Goal: Transaction & Acquisition: Purchase product/service

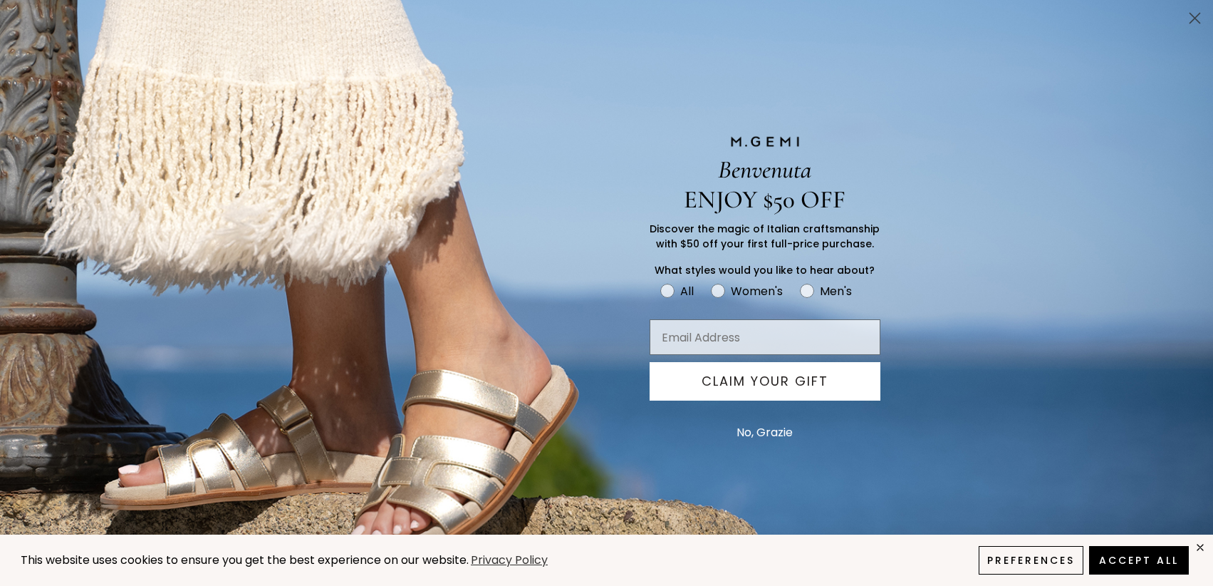
click at [1185, 13] on circle "Close dialog" at bounding box center [1195, 18] width 24 height 24
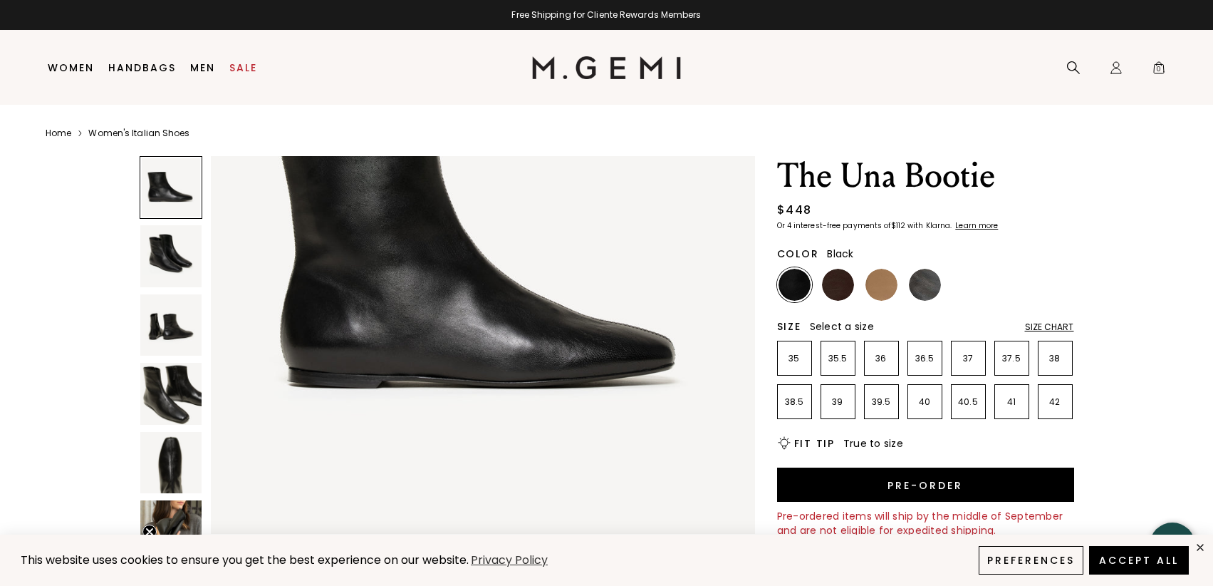
click at [235, 70] on div "Close dialog Don't Forget ENJOY $50 OFF Don’t see something you love? We launch…" at bounding box center [606, 293] width 1213 height 586
click at [241, 100] on li "Sale" at bounding box center [243, 68] width 42 height 75
click at [245, 69] on link "Sale" at bounding box center [243, 67] width 28 height 11
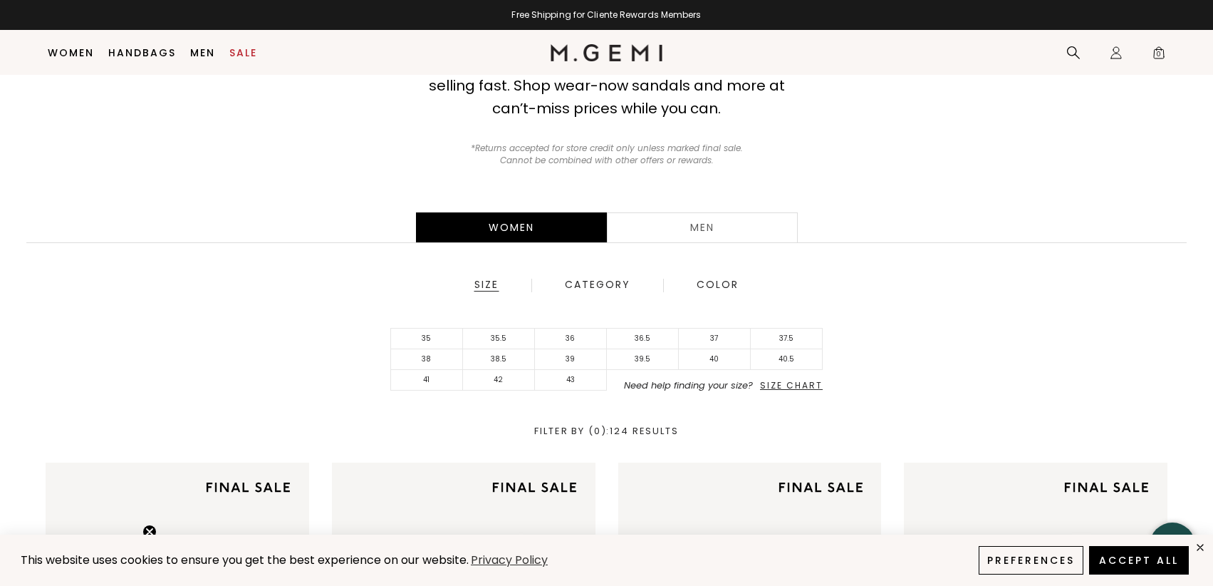
scroll to position [155, 0]
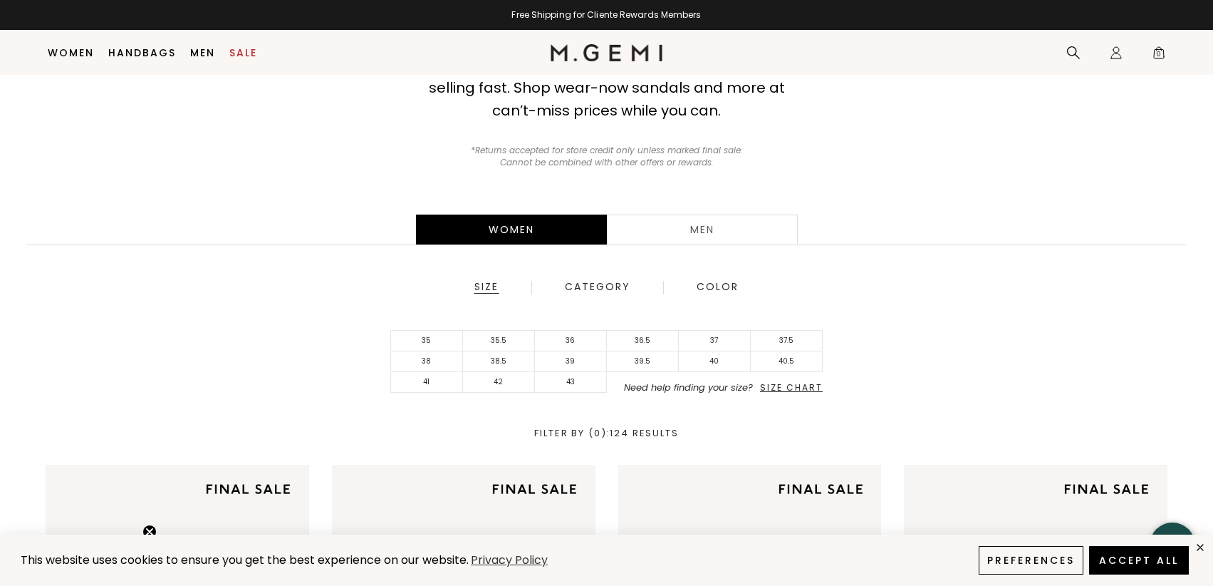
click at [796, 382] on span "Size Chart" at bounding box center [791, 387] width 63 height 12
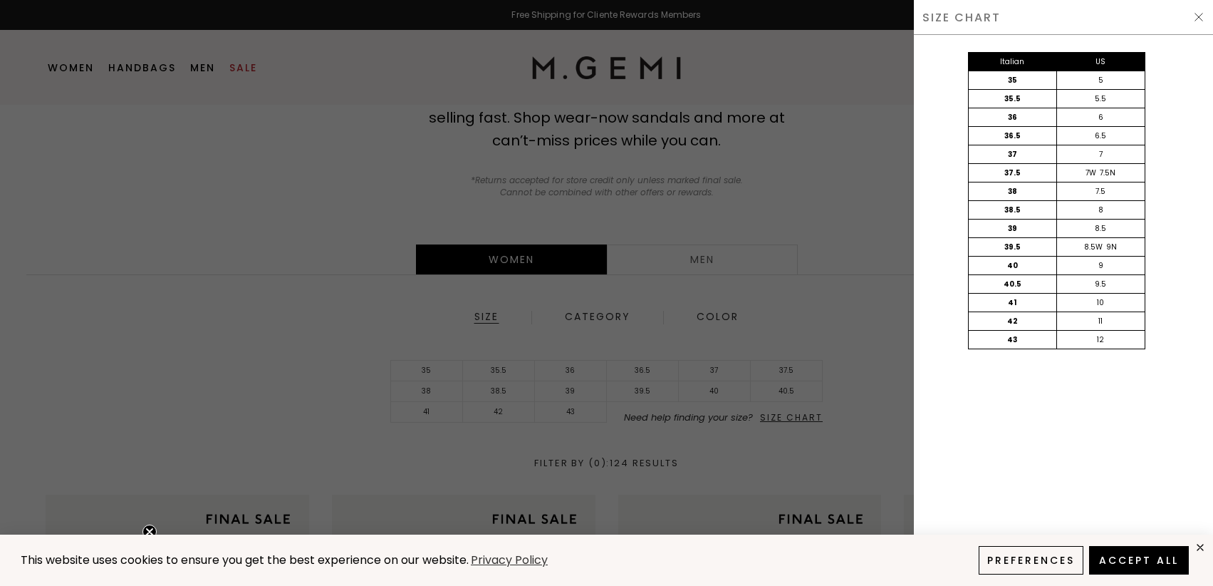
click at [430, 388] on div at bounding box center [606, 293] width 1213 height 586
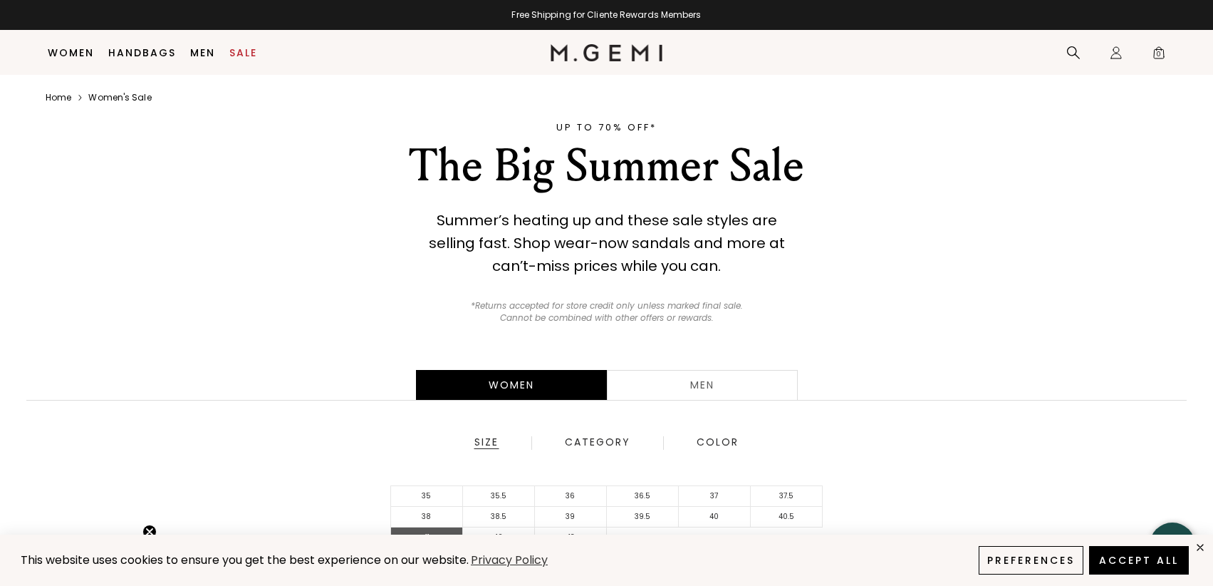
scroll to position [155, 0]
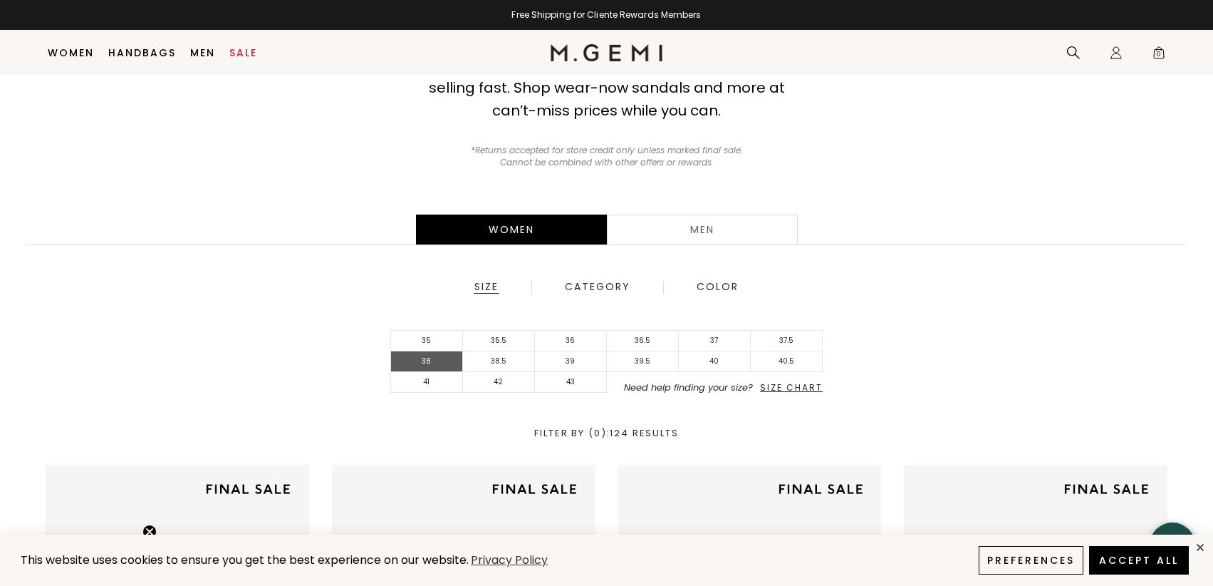
click at [436, 360] on li "38" at bounding box center [427, 361] width 72 height 21
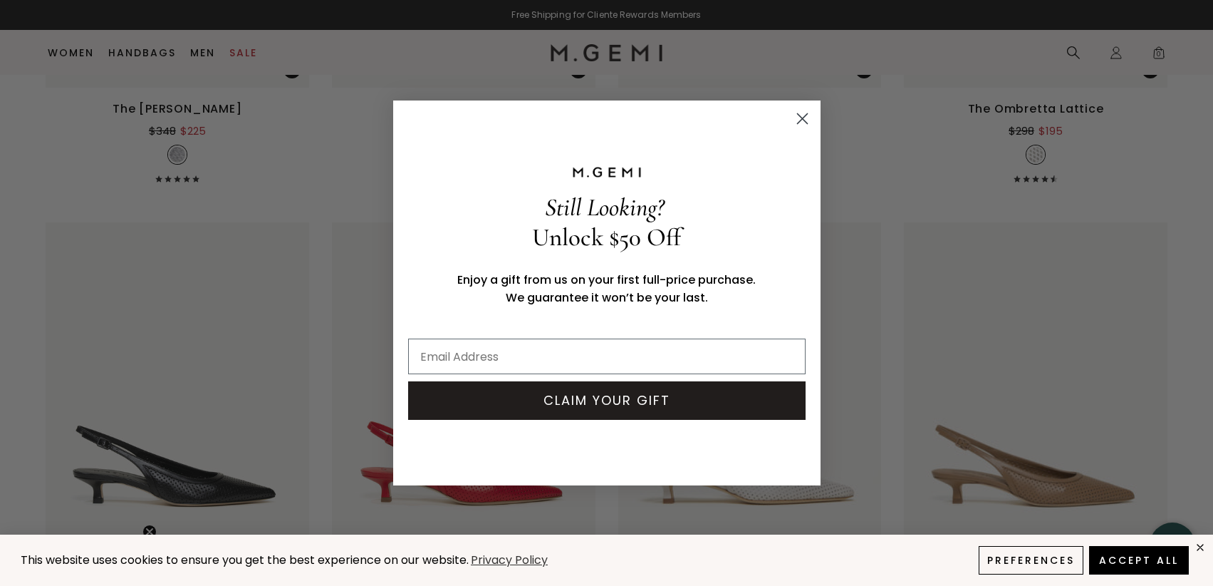
scroll to position [1889, 0]
click at [799, 115] on icon "Close dialog" at bounding box center [802, 119] width 10 height 10
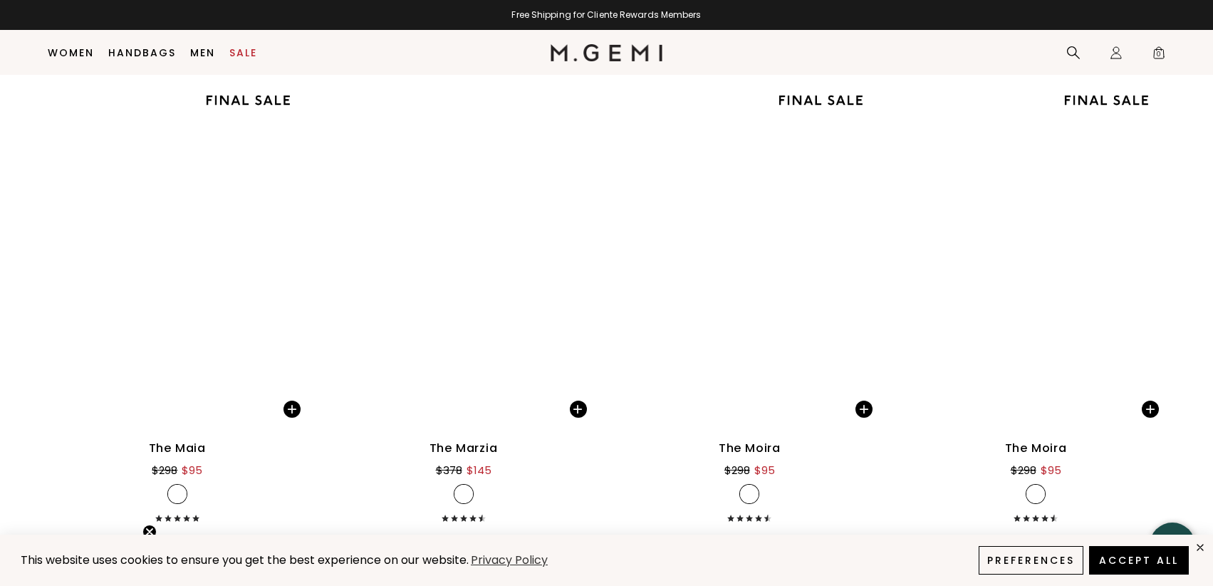
scroll to position [4947, 0]
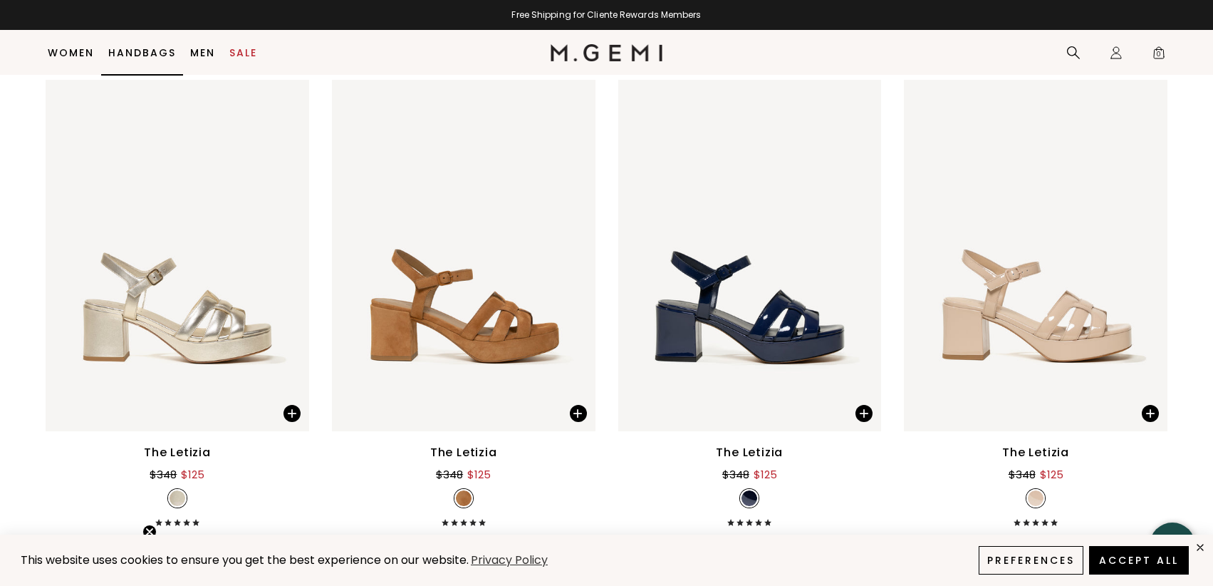
click at [155, 53] on link "Handbags" at bounding box center [142, 52] width 68 height 11
